Goal: Task Accomplishment & Management: Manage account settings

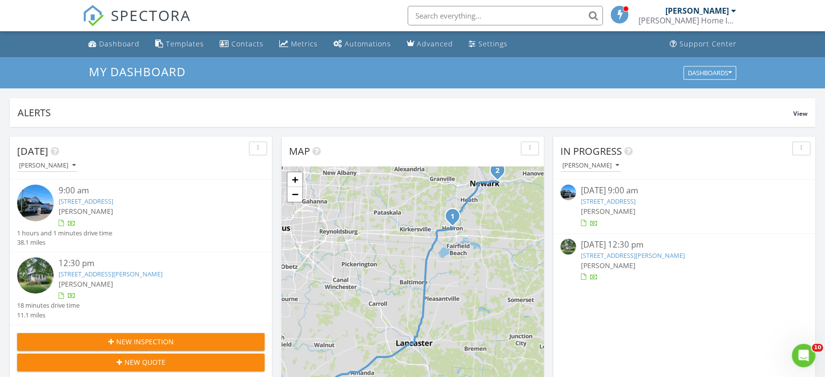
click at [87, 272] on link "952 Emerson St, Newark, OH 43055" at bounding box center [111, 273] width 104 height 9
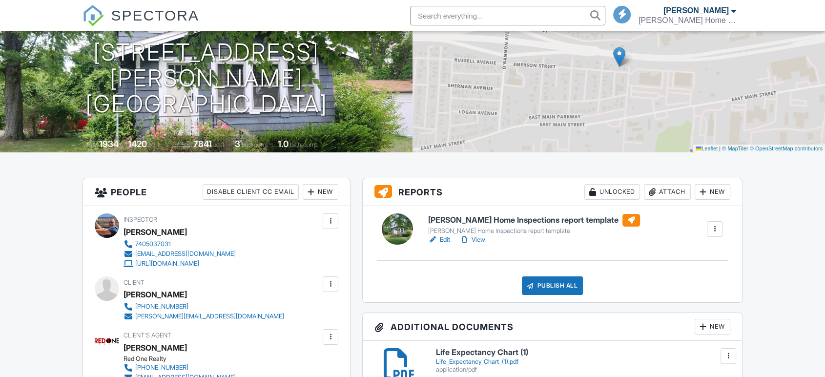
scroll to position [108, 0]
click at [444, 240] on link "Edit" at bounding box center [439, 240] width 22 height 10
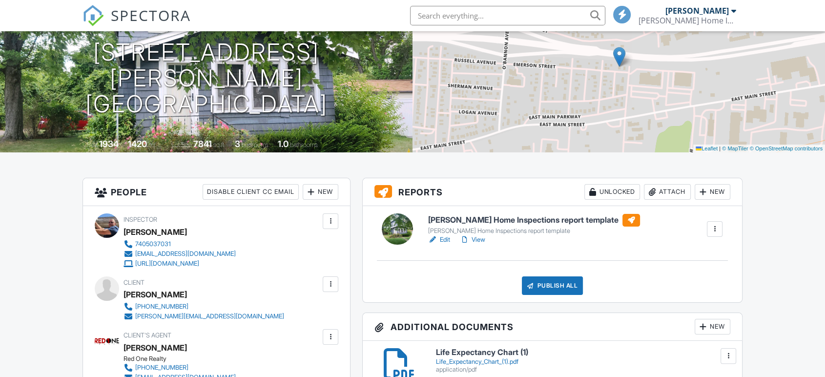
scroll to position [0, 0]
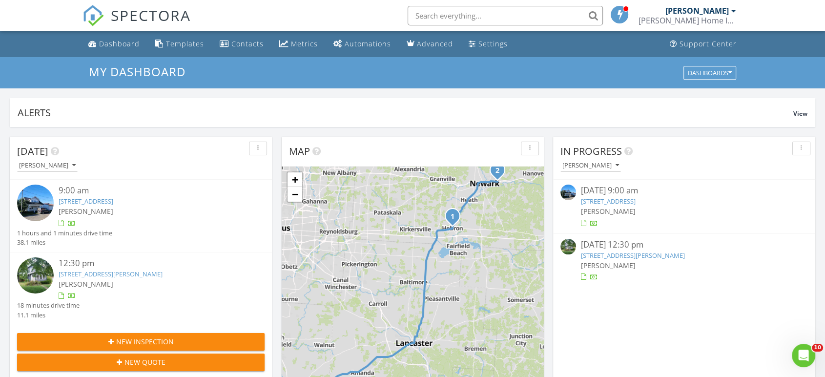
click at [89, 273] on link "952 Emerson St, Newark, OH 43055" at bounding box center [111, 273] width 104 height 9
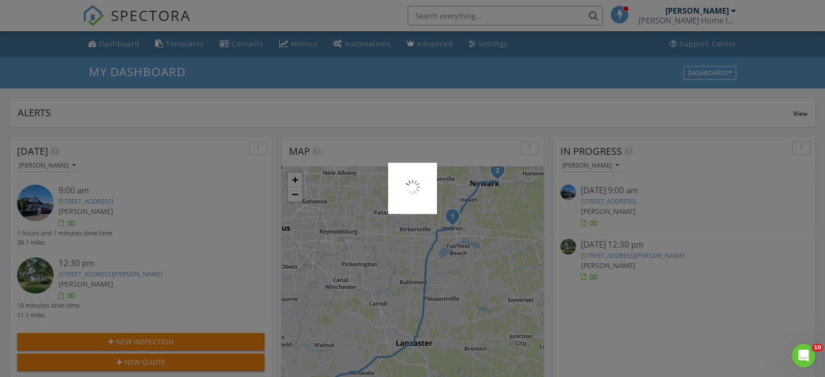
click at [89, 272] on div at bounding box center [412, 188] width 825 height 377
